Goal: Use online tool/utility: Use online tool/utility

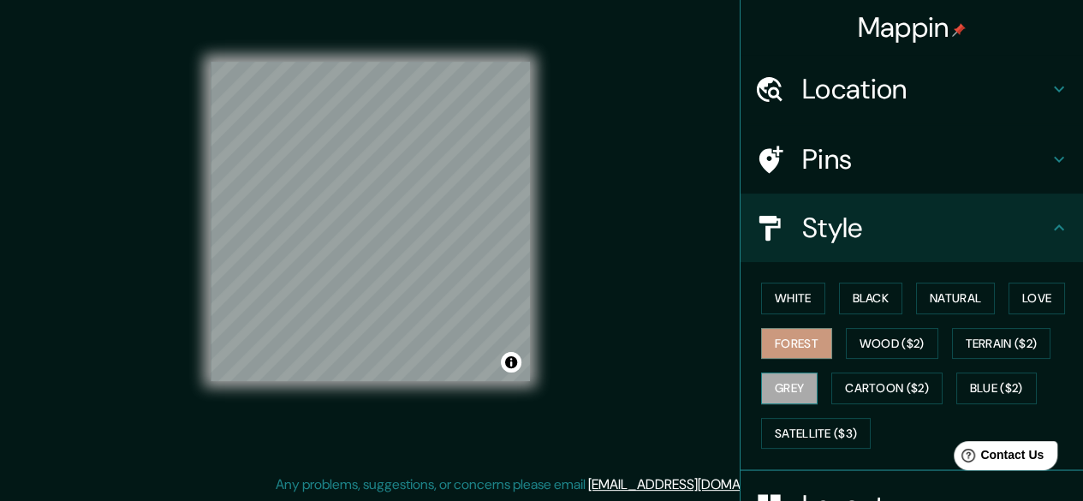
click at [770, 383] on button "Grey" at bounding box center [789, 388] width 57 height 32
click at [788, 295] on button "White" at bounding box center [793, 299] width 64 height 32
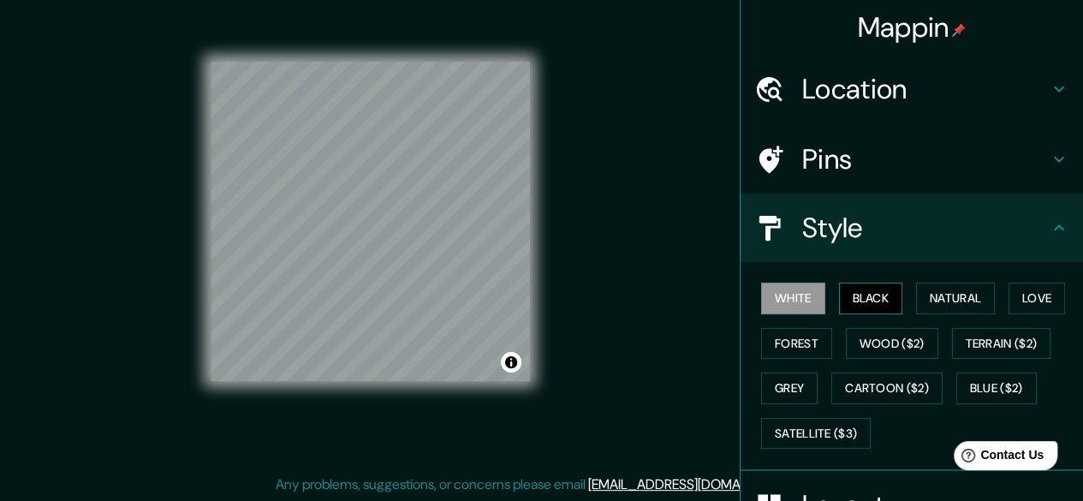
click at [875, 299] on button "Black" at bounding box center [871, 299] width 64 height 32
click at [967, 290] on button "Natural" at bounding box center [955, 299] width 79 height 32
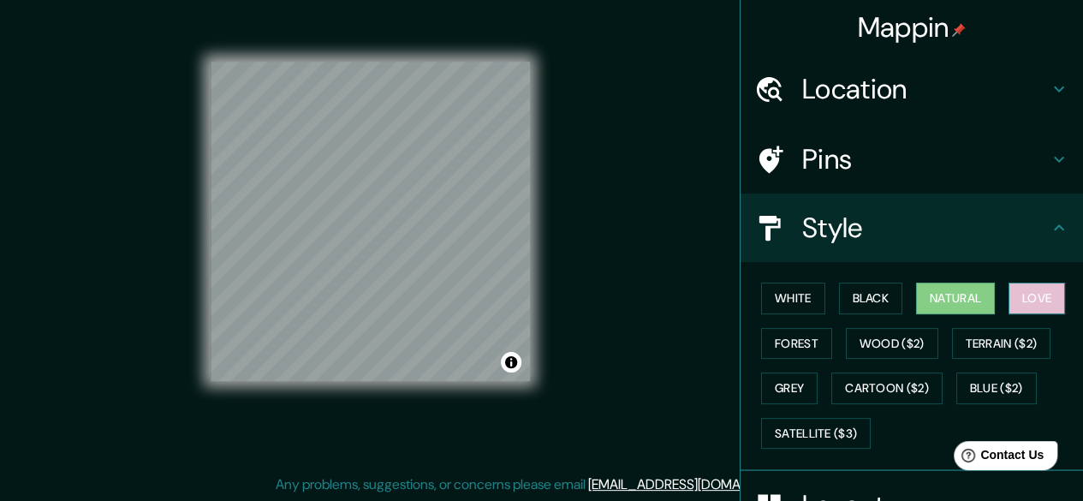
click at [1017, 290] on button "Love" at bounding box center [1037, 299] width 57 height 32
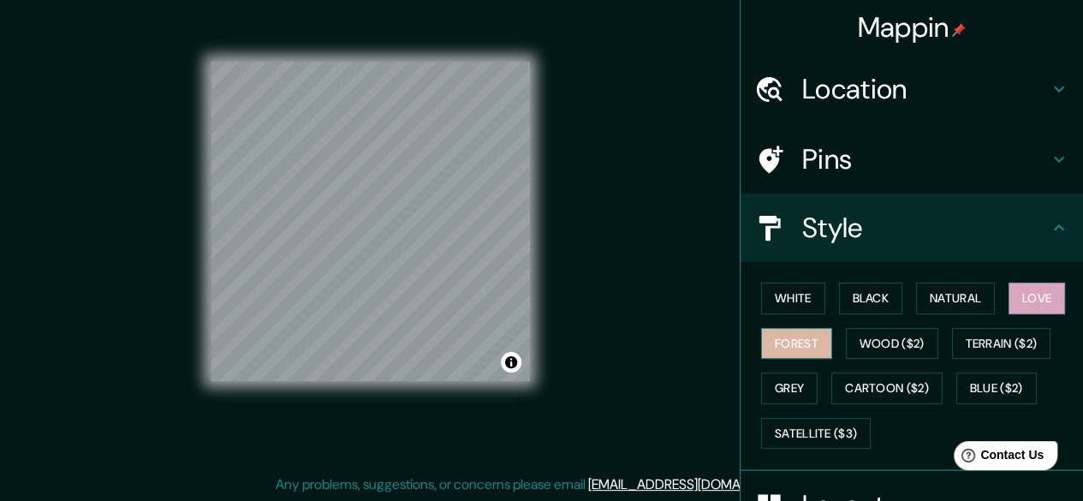
click at [806, 335] on button "Forest" at bounding box center [796, 344] width 71 height 32
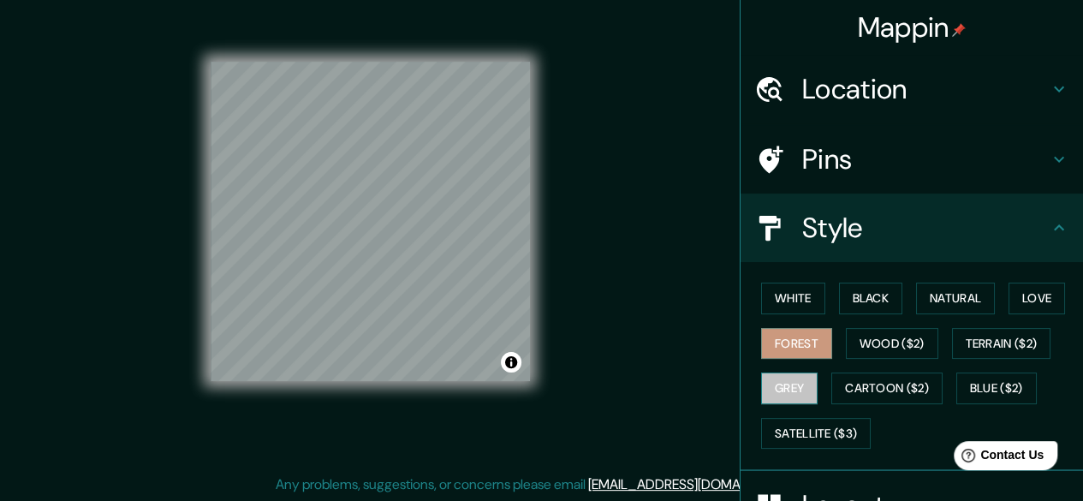
click at [772, 380] on button "Grey" at bounding box center [789, 388] width 57 height 32
click at [783, 338] on button "Forest" at bounding box center [796, 344] width 71 height 32
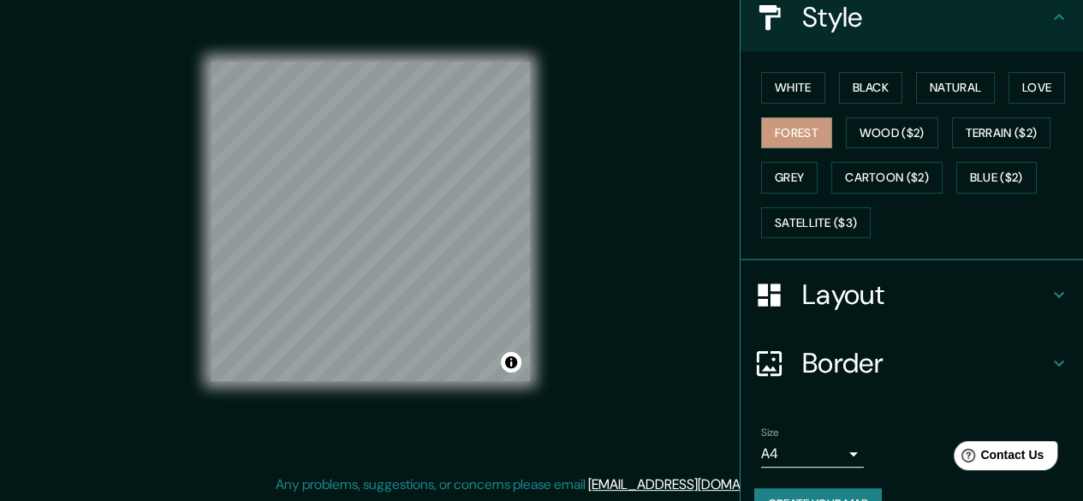
scroll to position [247, 0]
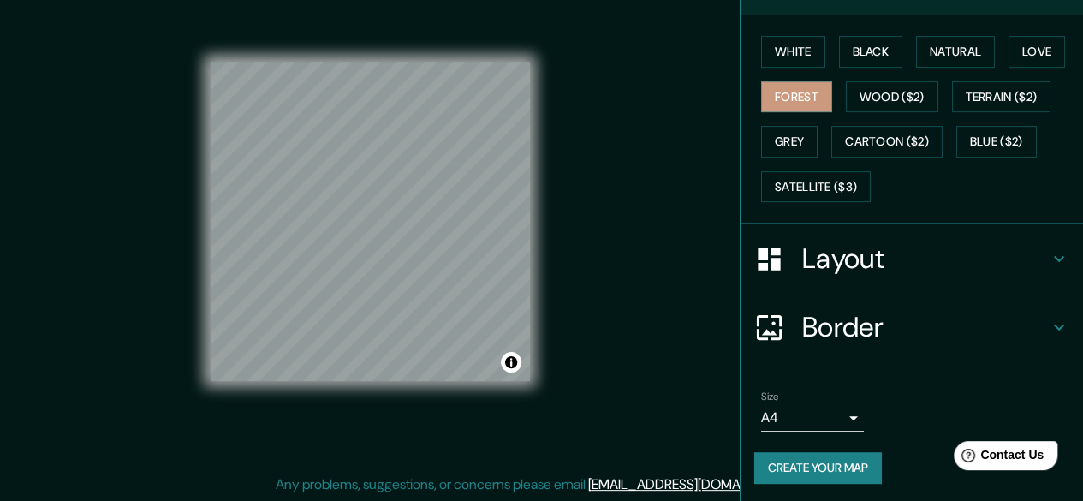
click at [830, 415] on body "Mappin Location Route [GEOGRAPHIC_DATA], 1802 [GEOGRAPHIC_DATA], [GEOGRAPHIC_DA…" at bounding box center [541, 218] width 1083 height 501
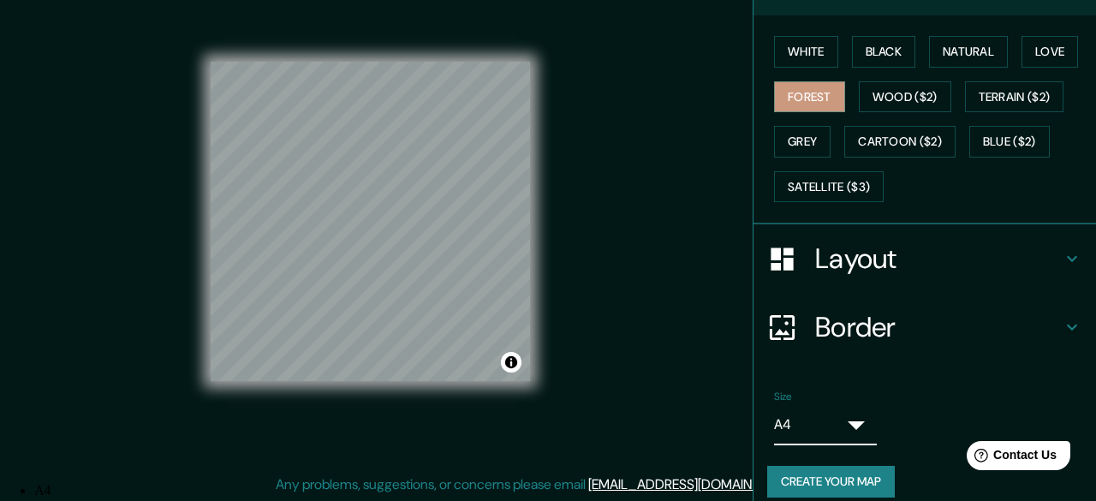
click at [834, 498] on li "A3" at bounding box center [558, 505] width 1049 height 15
click at [836, 416] on body "Mappin Location Route [GEOGRAPHIC_DATA], 1802 [GEOGRAPHIC_DATA], [GEOGRAPHIC_DA…" at bounding box center [548, 218] width 1096 height 501
click at [836, 483] on li "A4" at bounding box center [558, 490] width 1049 height 15
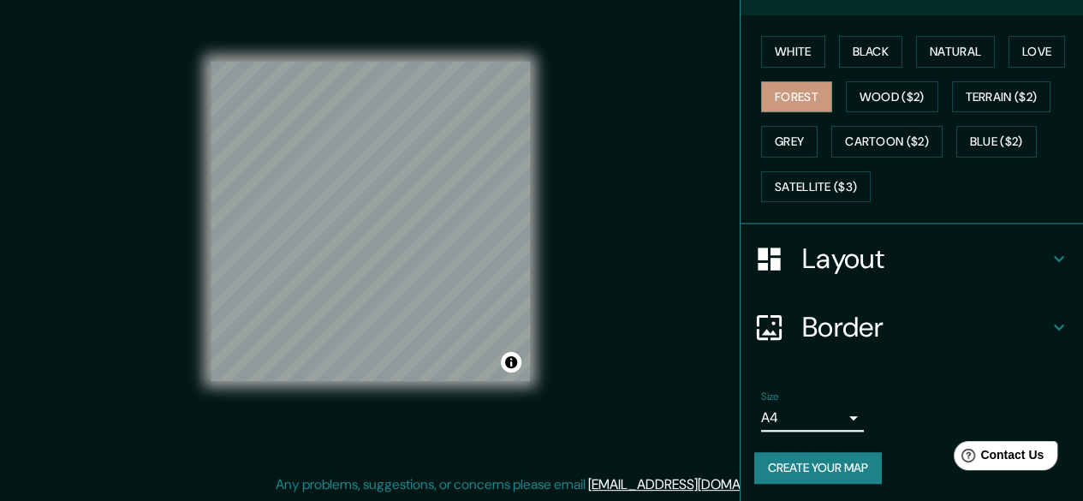
click at [897, 326] on h4 "Border" at bounding box center [925, 327] width 247 height 34
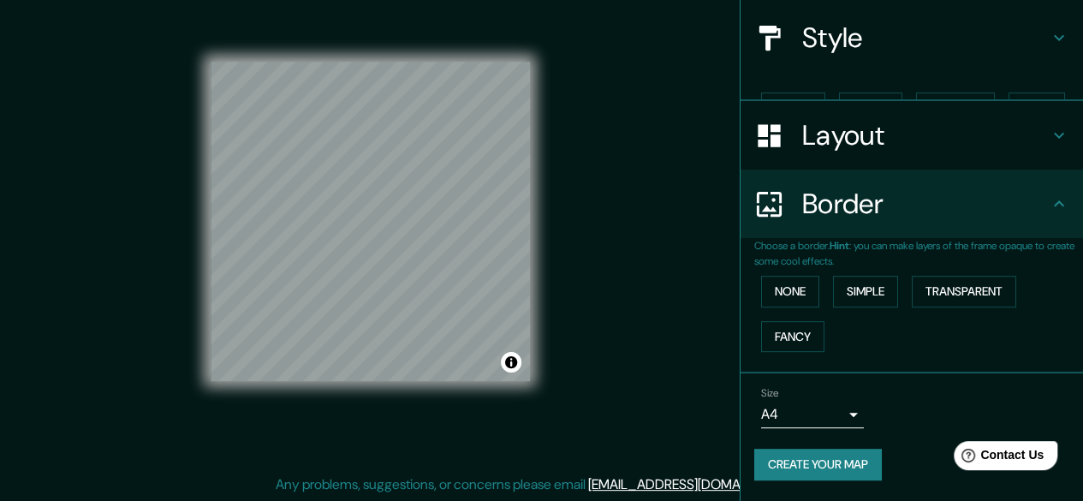
scroll to position [159, 0]
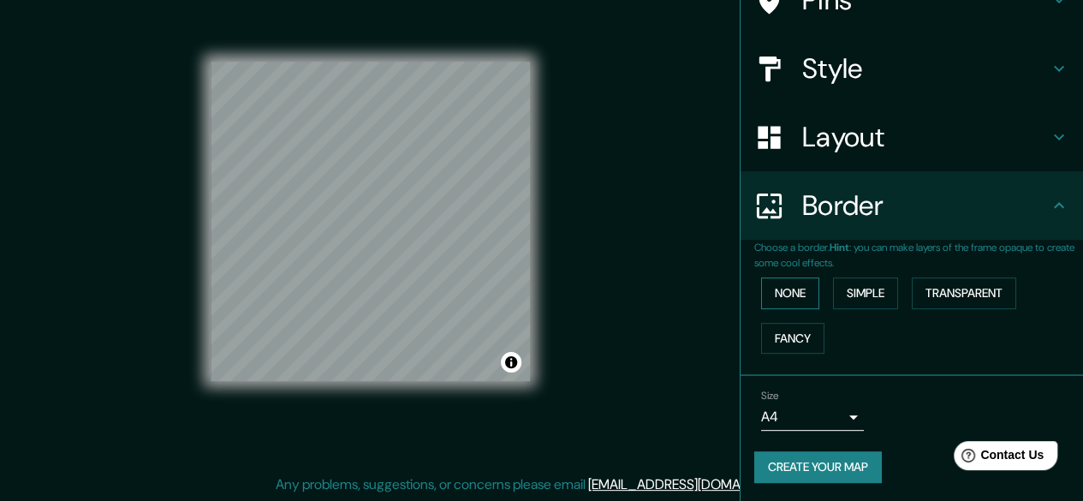
click at [786, 289] on button "None" at bounding box center [790, 293] width 58 height 32
click at [824, 204] on h4 "Border" at bounding box center [925, 205] width 247 height 34
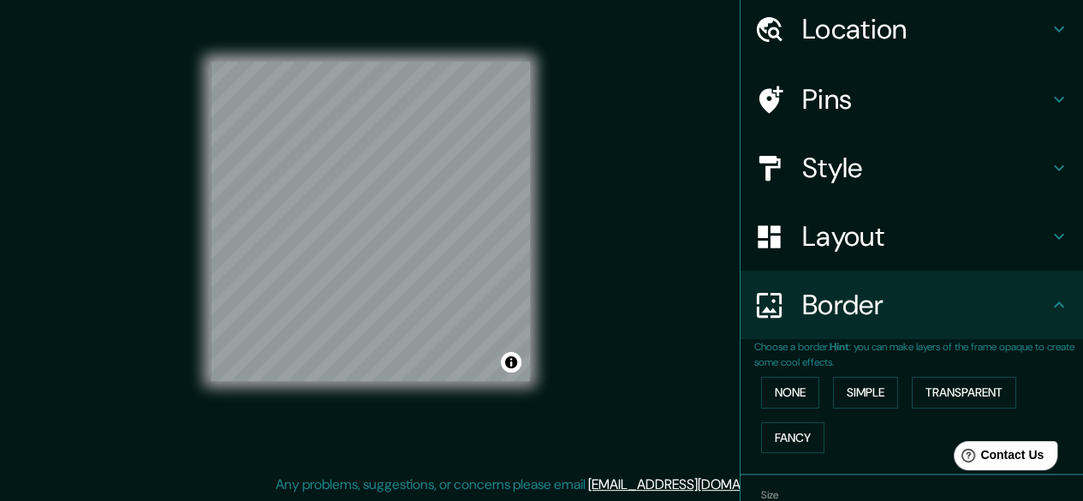
scroll to position [0, 0]
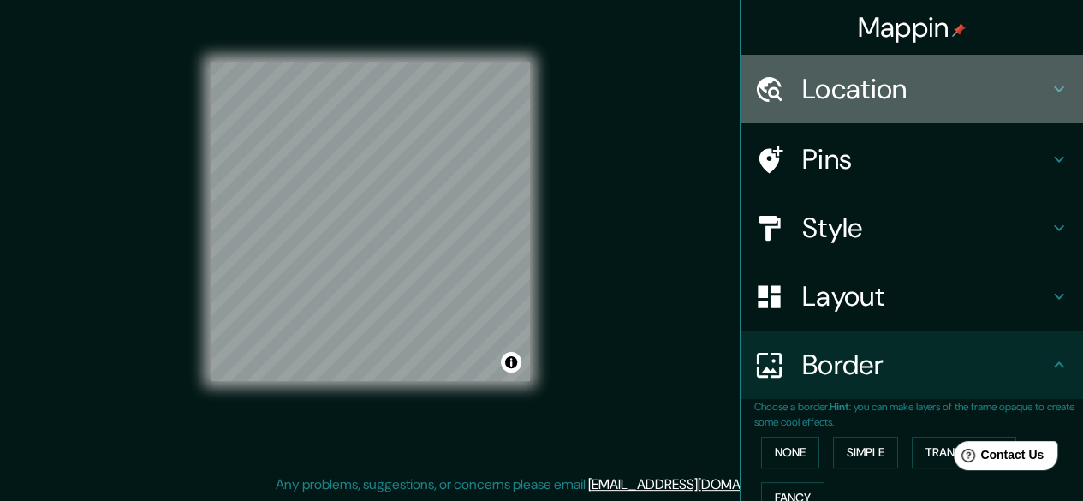
click at [866, 97] on h4 "Location" at bounding box center [925, 89] width 247 height 34
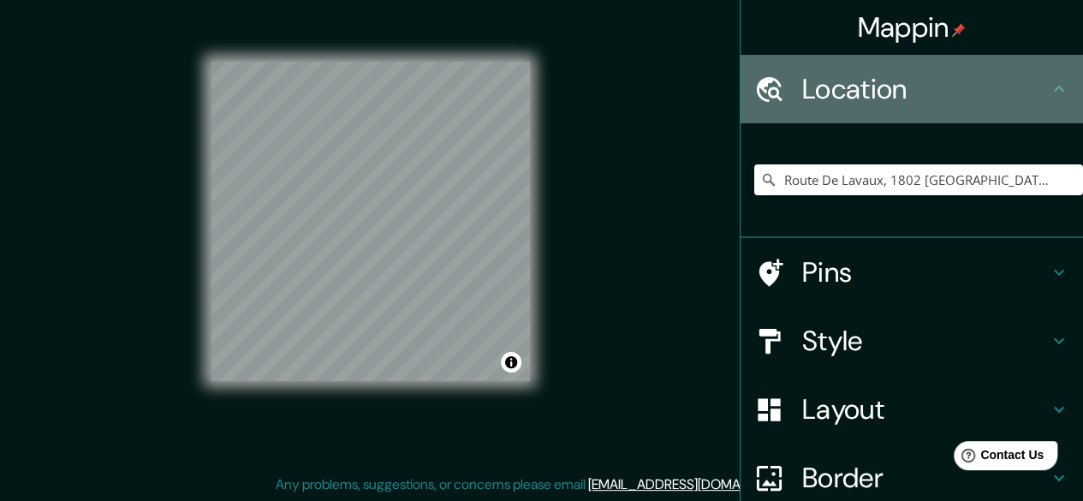
click at [874, 96] on h4 "Location" at bounding box center [925, 89] width 247 height 34
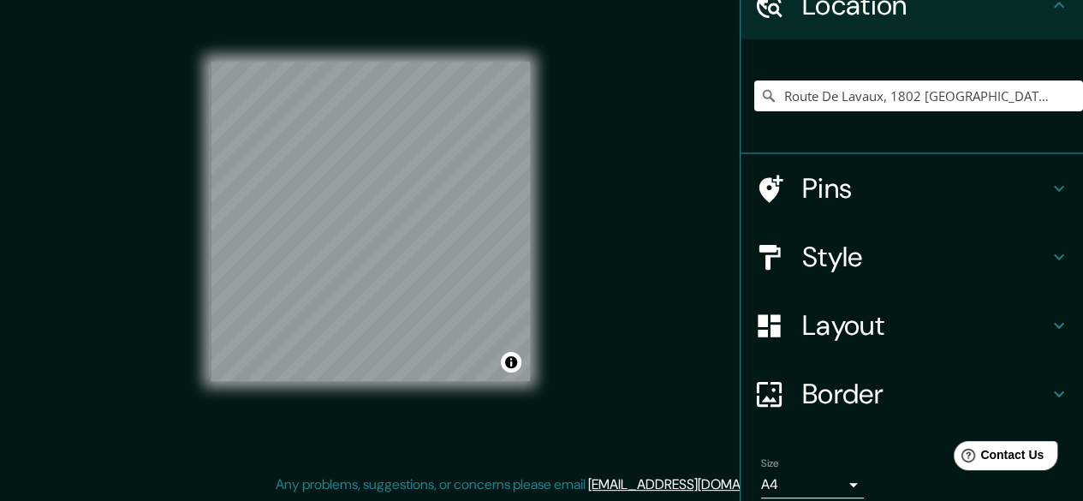
scroll to position [153, 0]
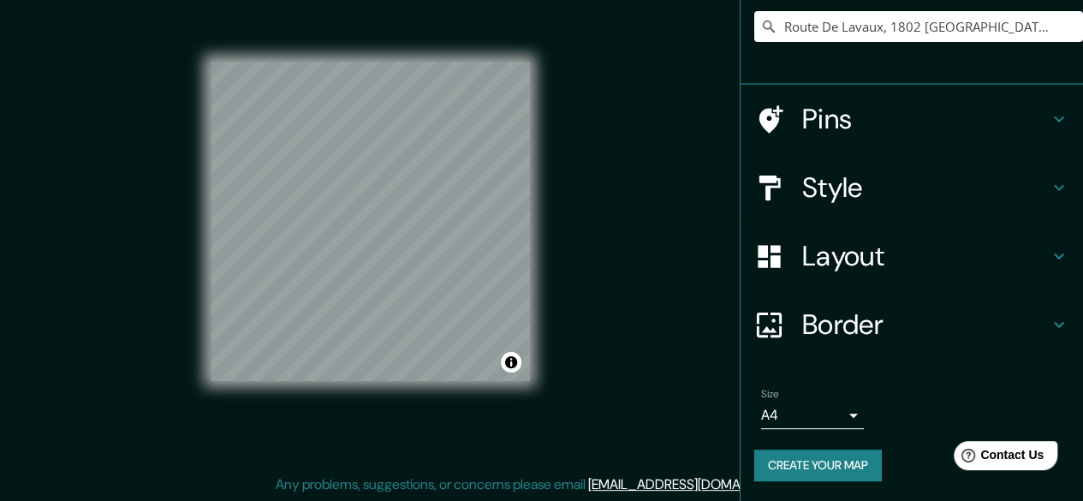
click at [837, 465] on button "Create your map" at bounding box center [818, 466] width 128 height 32
click at [956, 268] on h4 "Layout" at bounding box center [925, 256] width 247 height 34
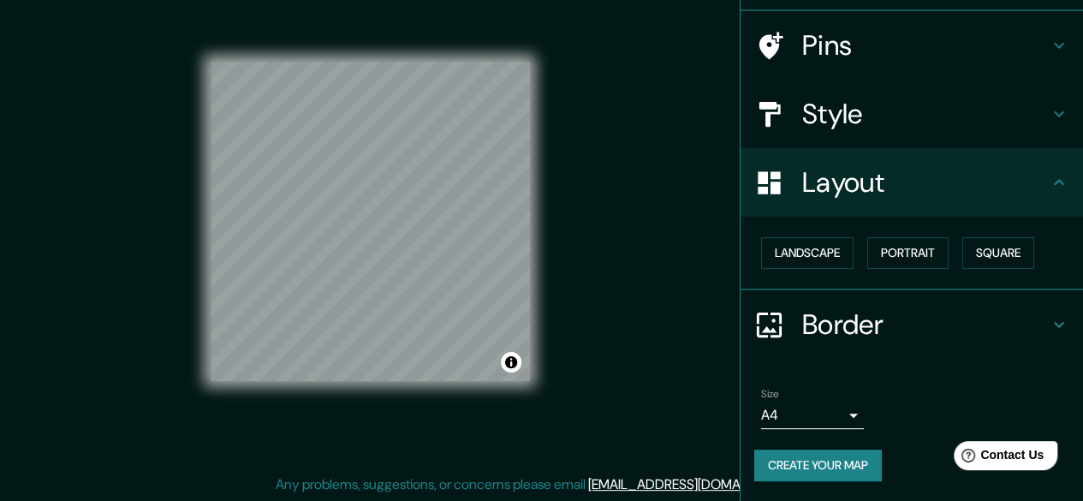
scroll to position [113, 0]
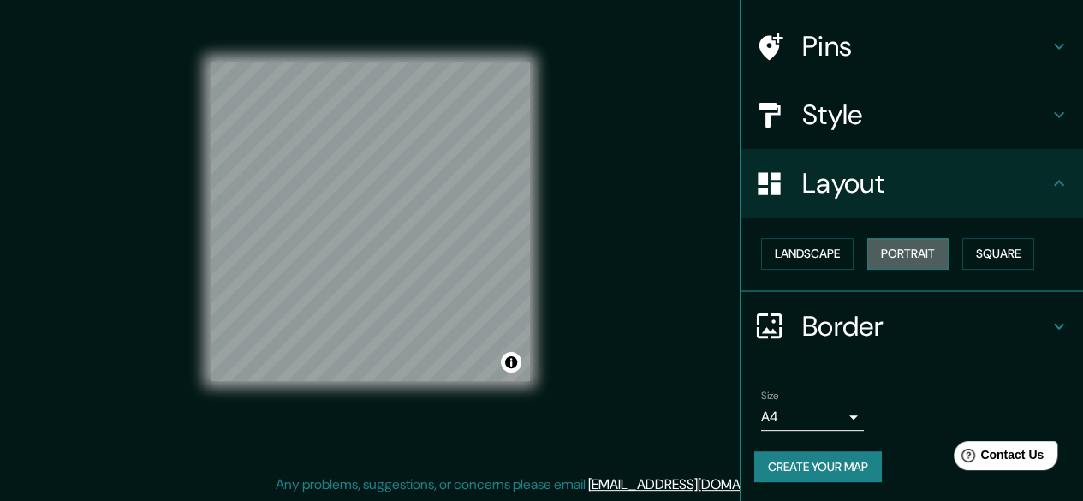
click at [898, 259] on button "Portrait" at bounding box center [907, 254] width 81 height 32
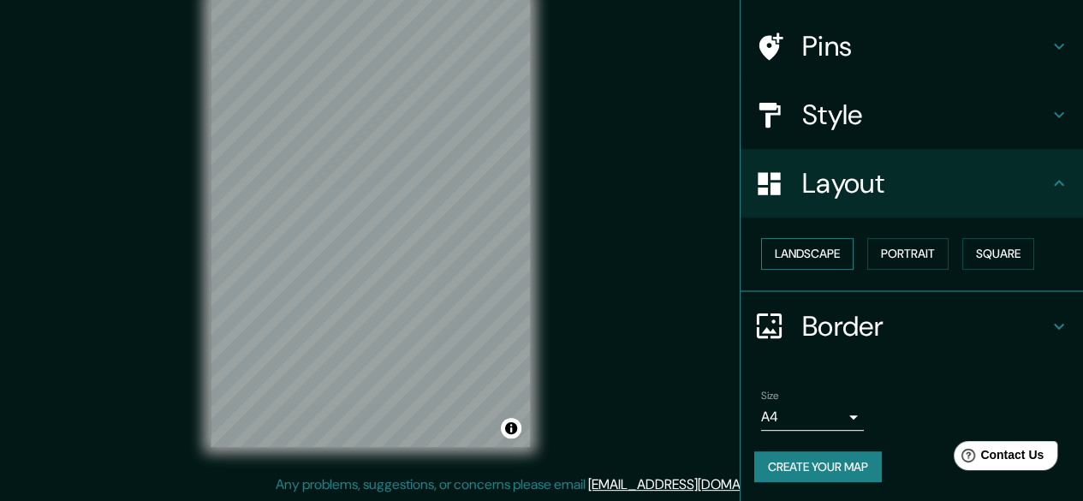
click at [799, 251] on button "Landscape" at bounding box center [807, 254] width 92 height 32
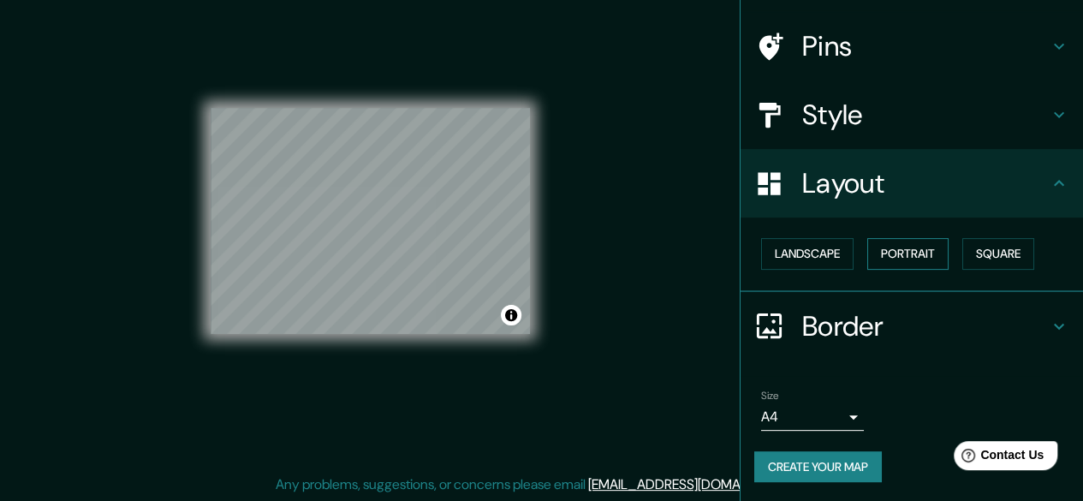
click at [911, 258] on button "Portrait" at bounding box center [907, 254] width 81 height 32
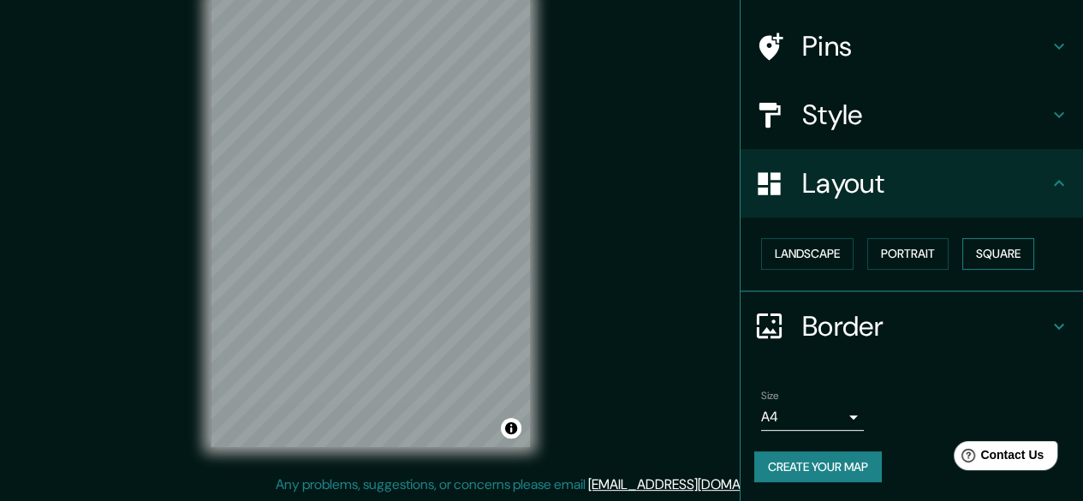
click at [986, 257] on button "Square" at bounding box center [998, 254] width 72 height 32
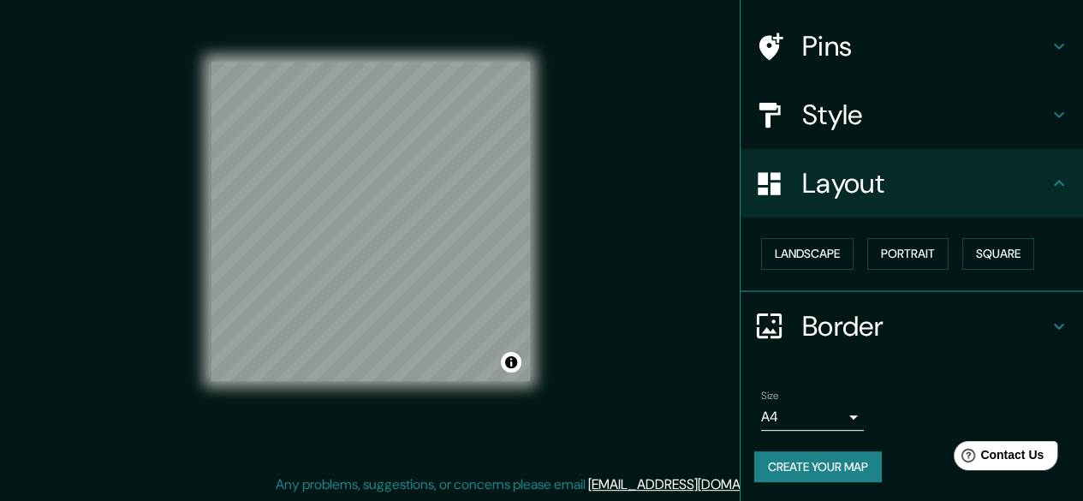
click at [850, 258] on div "Landscape [GEOGRAPHIC_DATA]" at bounding box center [918, 253] width 329 height 45
click at [812, 258] on button "Landscape" at bounding box center [807, 254] width 92 height 32
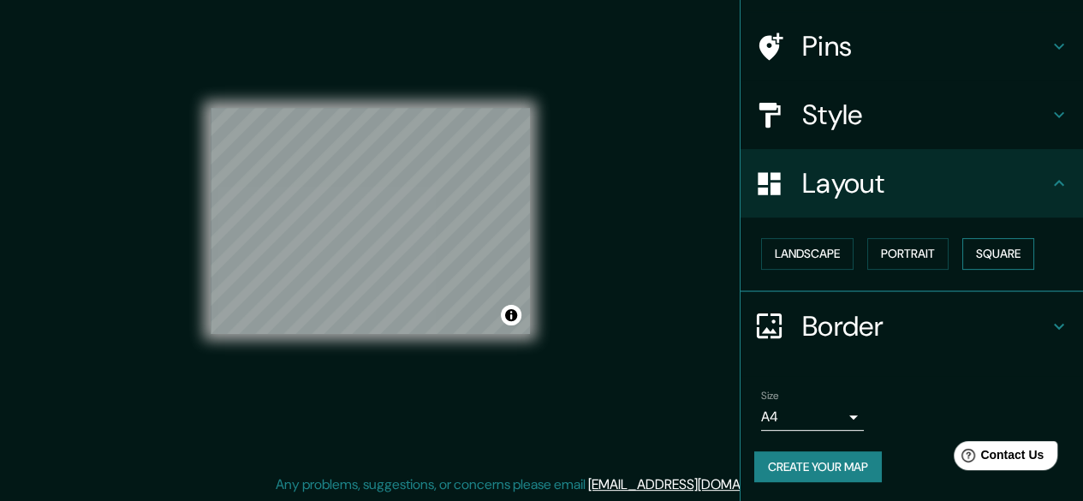
click at [980, 249] on button "Square" at bounding box center [998, 254] width 72 height 32
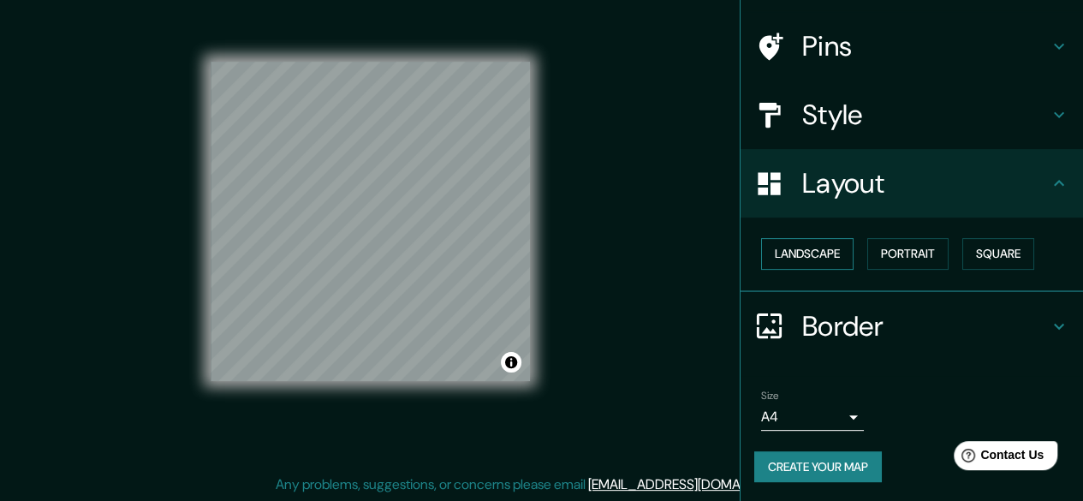
click at [819, 258] on button "Landscape" at bounding box center [807, 254] width 92 height 32
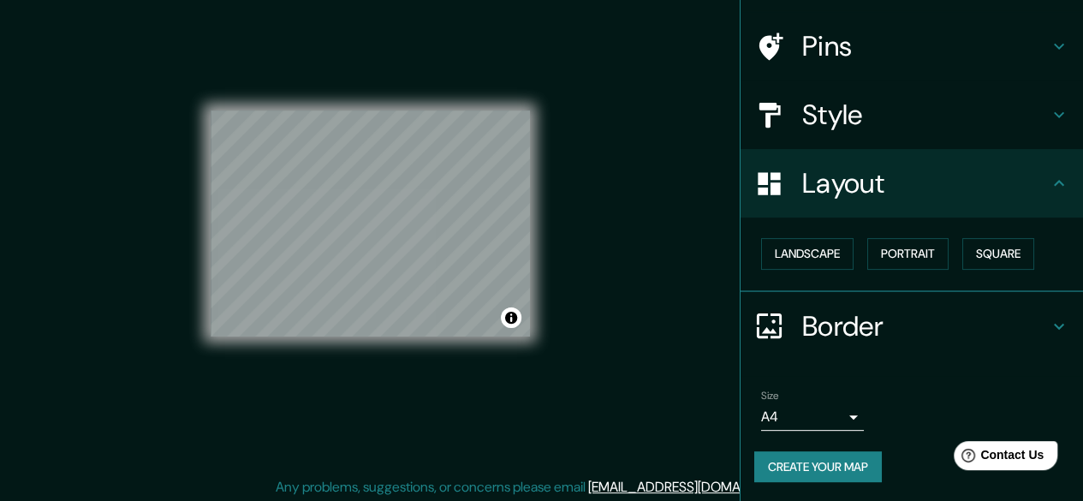
scroll to position [32, 0]
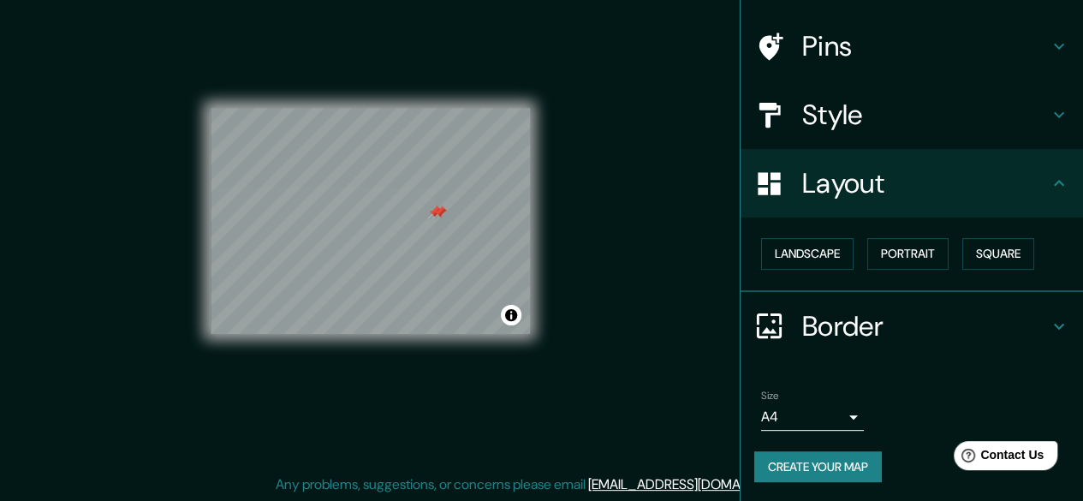
click at [437, 217] on div at bounding box center [440, 212] width 14 height 14
click at [436, 212] on div at bounding box center [435, 212] width 14 height 14
click at [437, 216] on div at bounding box center [435, 212] width 14 height 14
click at [973, 248] on button "Square" at bounding box center [998, 254] width 72 height 32
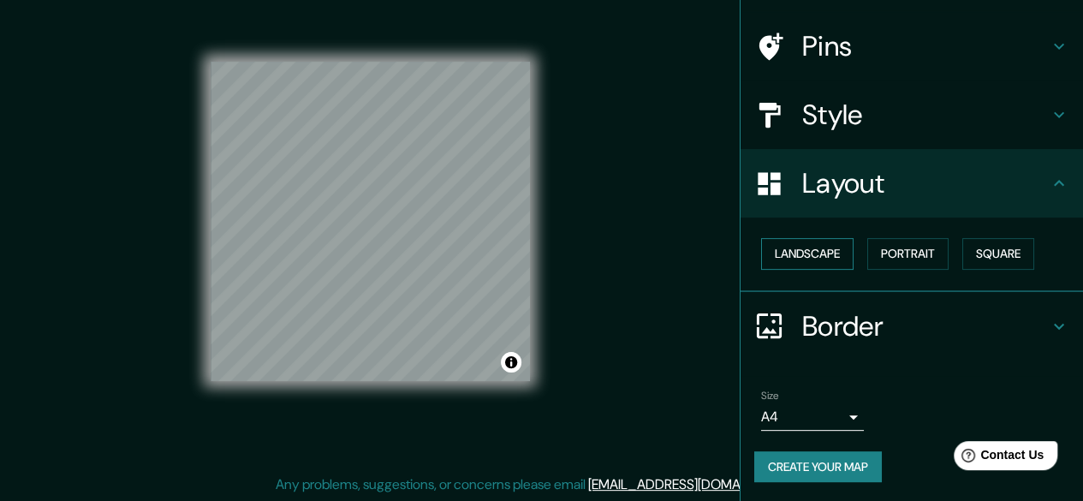
click at [806, 254] on button "Landscape" at bounding box center [807, 254] width 92 height 32
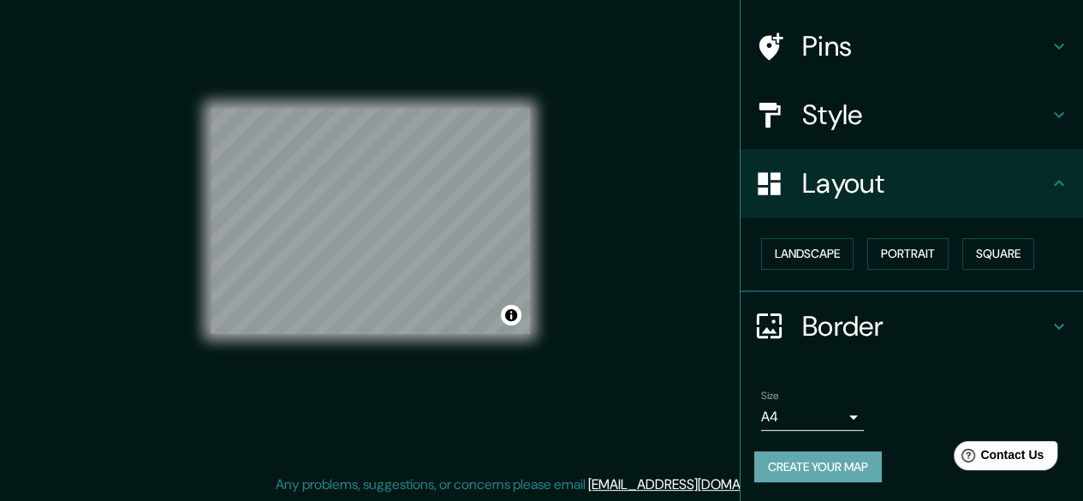
click at [856, 473] on button "Create your map" at bounding box center [818, 467] width 128 height 32
click at [510, 312] on button "Toggle attribution" at bounding box center [511, 315] width 21 height 21
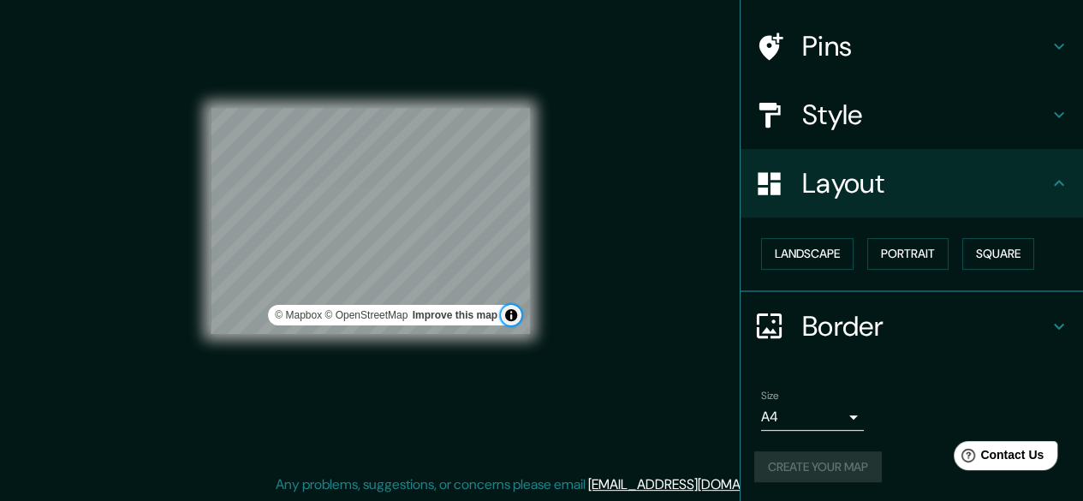
click at [510, 312] on button "Toggle attribution" at bounding box center [511, 315] width 21 height 21
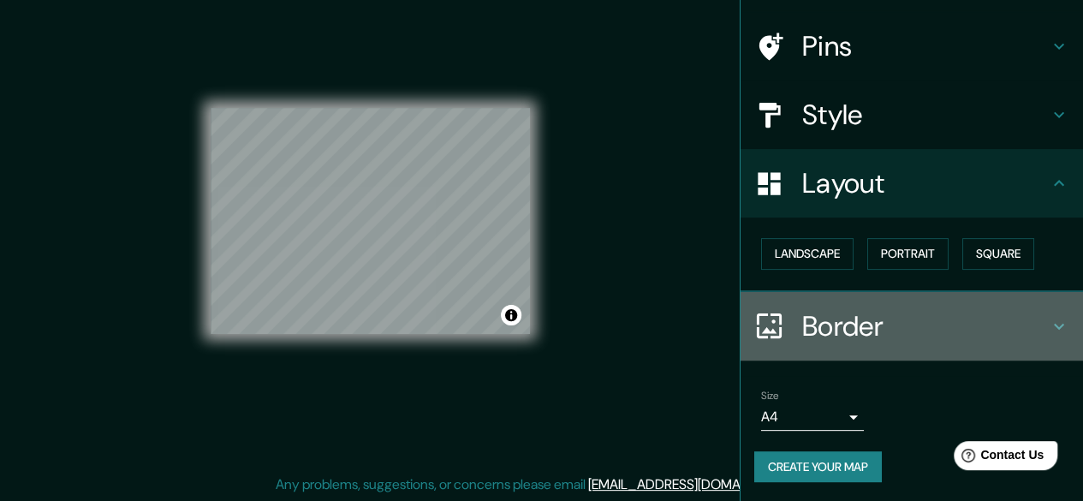
click at [860, 309] on h4 "Border" at bounding box center [925, 326] width 247 height 34
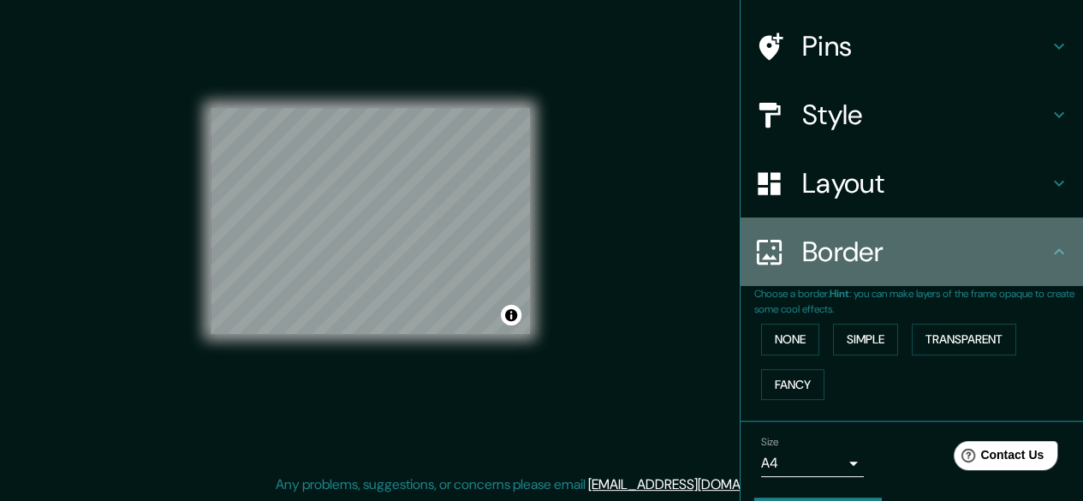
click at [896, 259] on h4 "Border" at bounding box center [925, 252] width 247 height 34
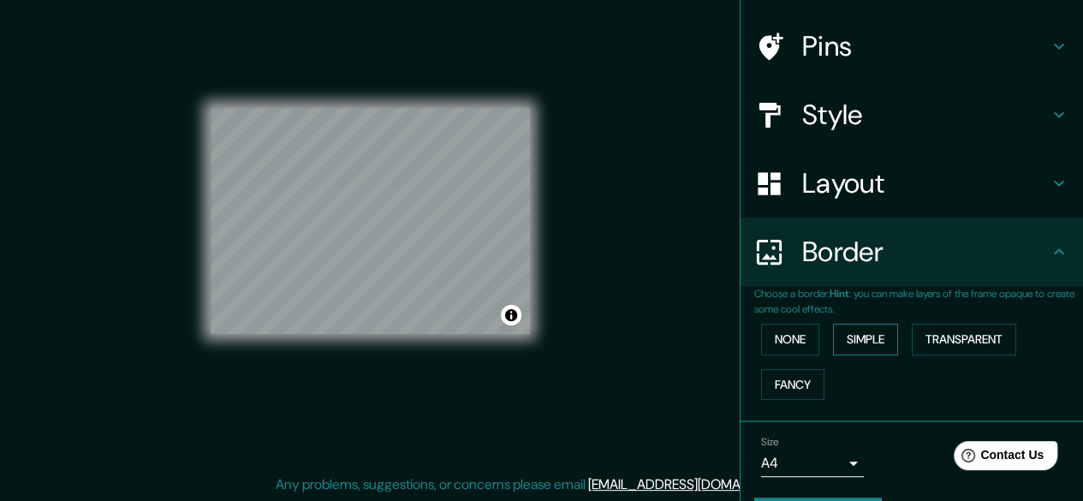
click at [833, 335] on button "Simple" at bounding box center [865, 340] width 65 height 32
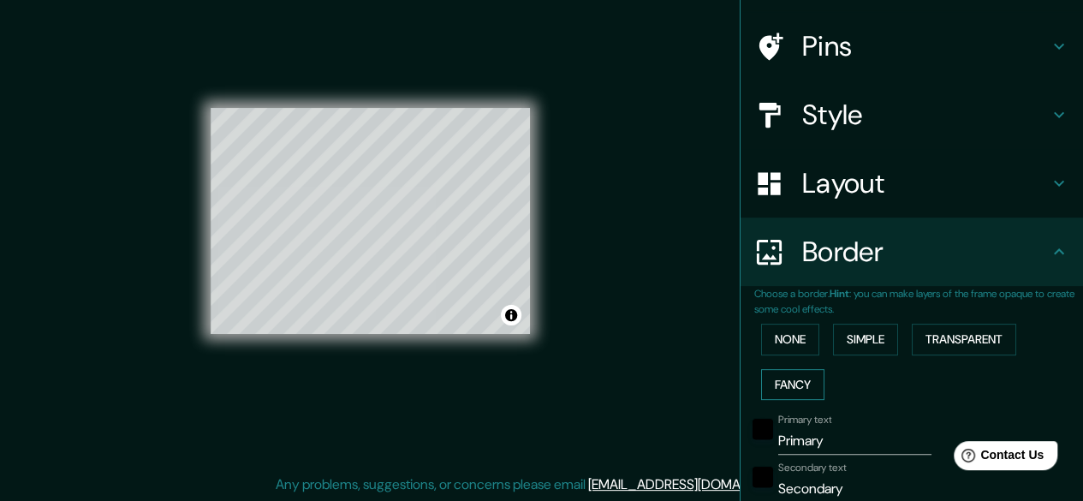
click at [796, 377] on button "Fancy" at bounding box center [792, 385] width 63 height 32
click at [921, 336] on button "Transparent" at bounding box center [964, 340] width 104 height 32
click at [785, 340] on button "None" at bounding box center [790, 340] width 58 height 32
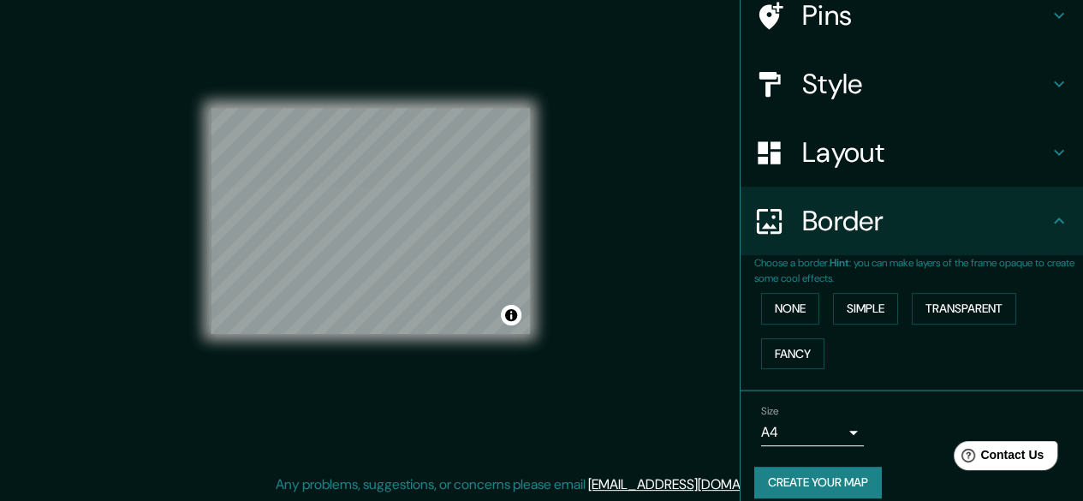
scroll to position [159, 0]
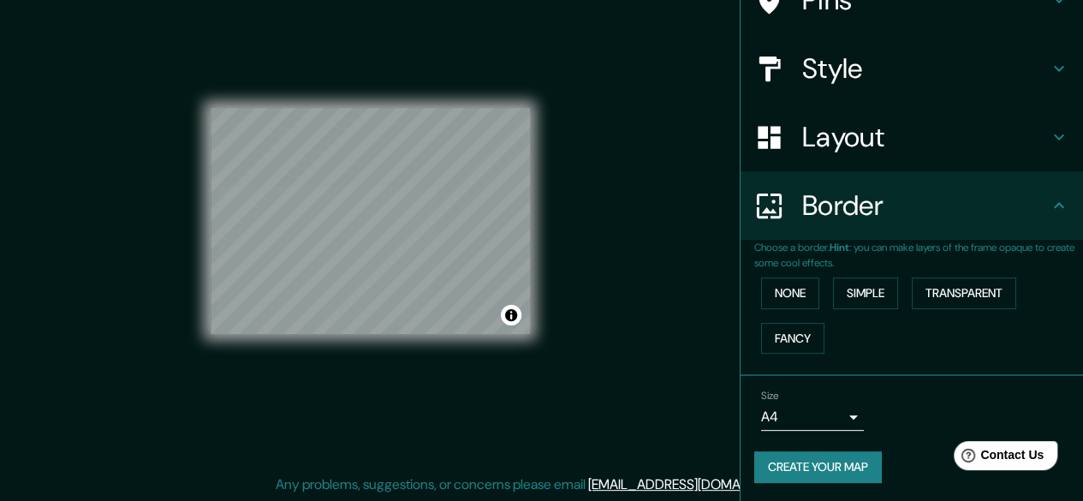
click at [828, 467] on button "Create your map" at bounding box center [818, 467] width 128 height 32
click at [848, 456] on button "Create your map" at bounding box center [818, 467] width 128 height 32
click at [835, 453] on button "Create your map" at bounding box center [818, 467] width 128 height 32
click at [806, 465] on button "Create your map" at bounding box center [818, 467] width 128 height 32
click at [808, 473] on button "Create your map" at bounding box center [818, 467] width 128 height 32
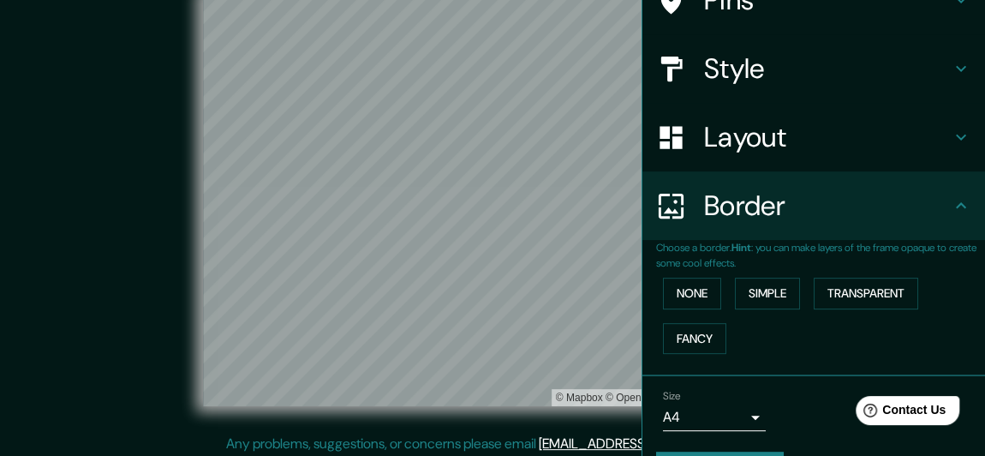
click at [132, 151] on div "© Mapbox © OpenStreetMap Improve this map" at bounding box center [493, 201] width 886 height 410
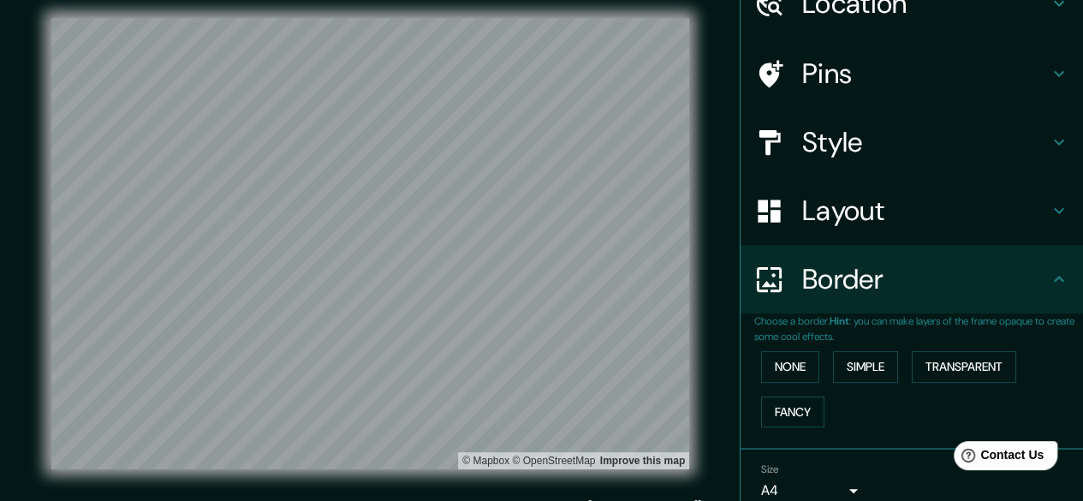
scroll to position [0, 0]
